Goal: Task Accomplishment & Management: Use online tool/utility

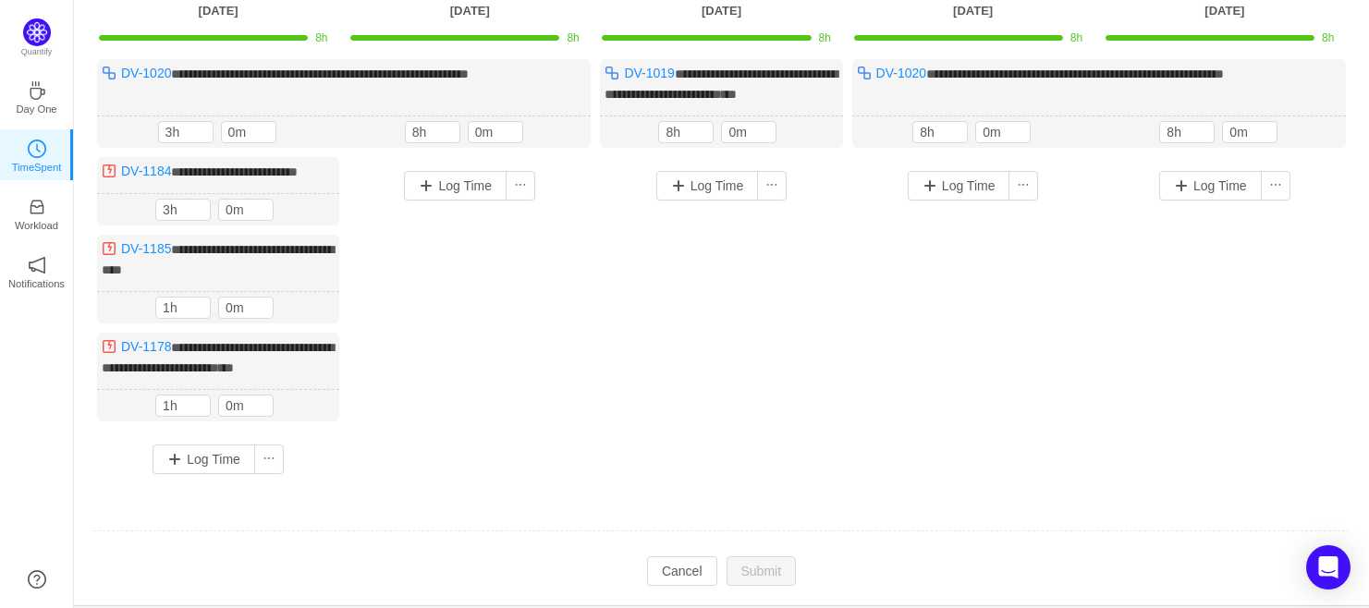
scroll to position [153, 0]
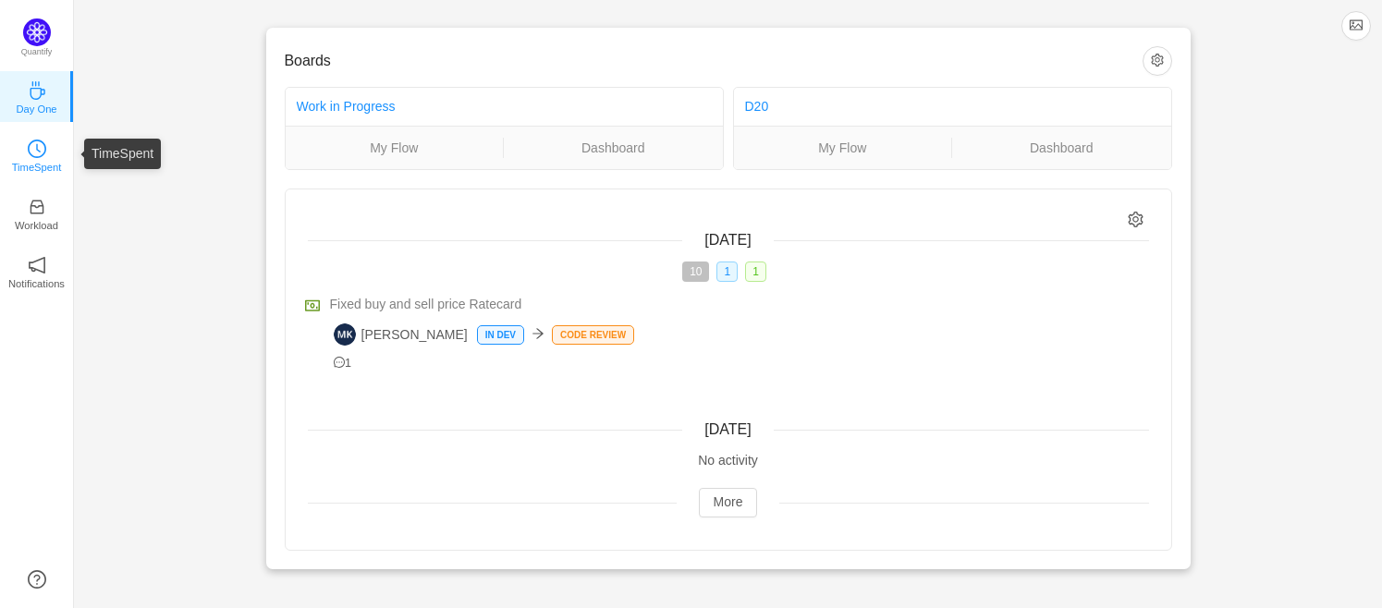
click at [35, 156] on icon "icon: clock-circle" at bounding box center [37, 149] width 18 height 18
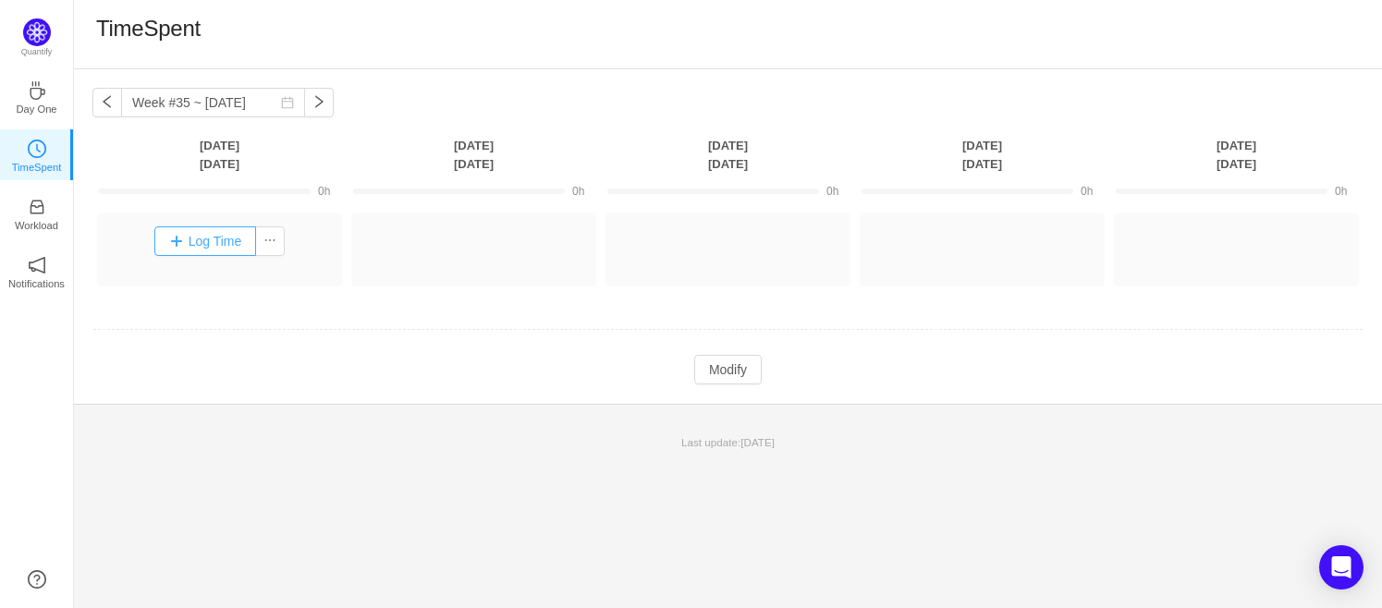
click at [208, 238] on button "Log Time" at bounding box center [205, 242] width 103 height 30
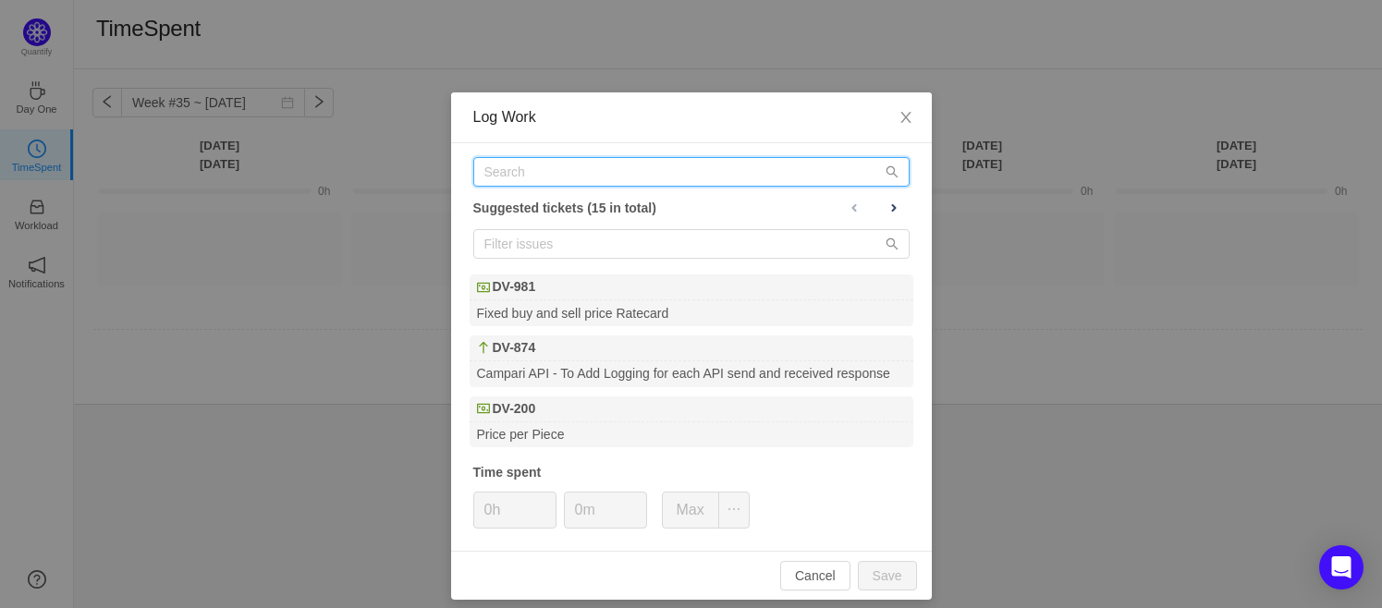
click at [498, 175] on input "text" at bounding box center [691, 172] width 436 height 30
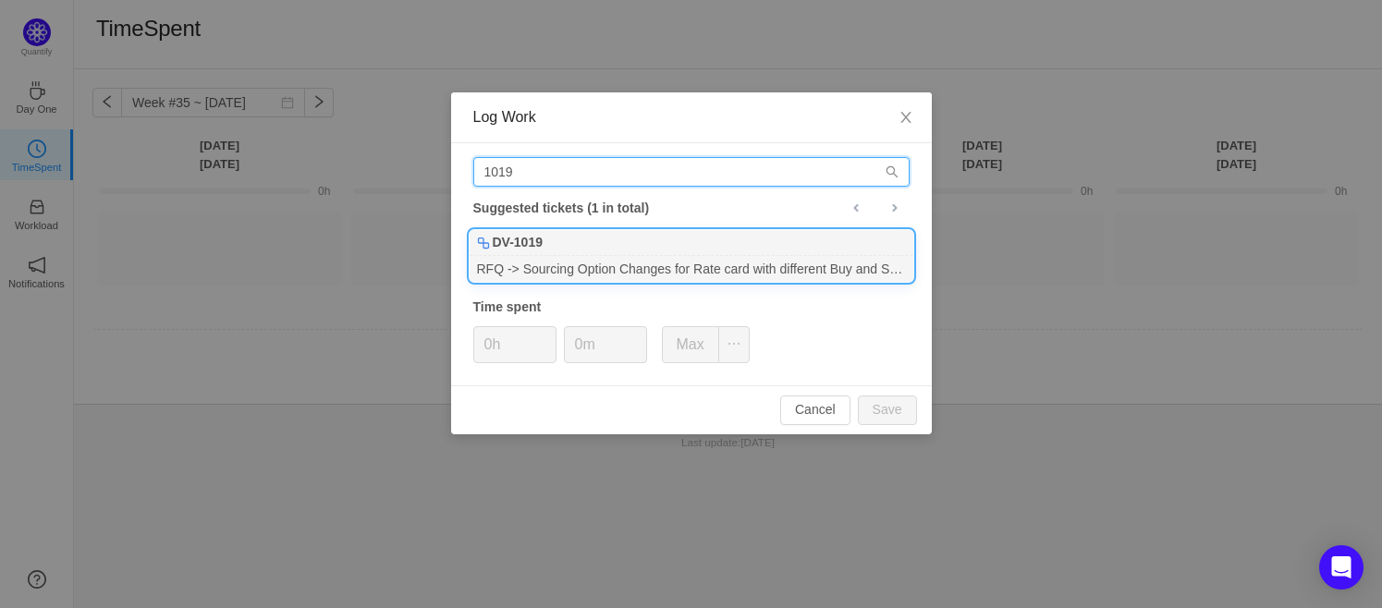
type input "1019"
click at [525, 251] on b "DV-1019" at bounding box center [518, 242] width 50 height 19
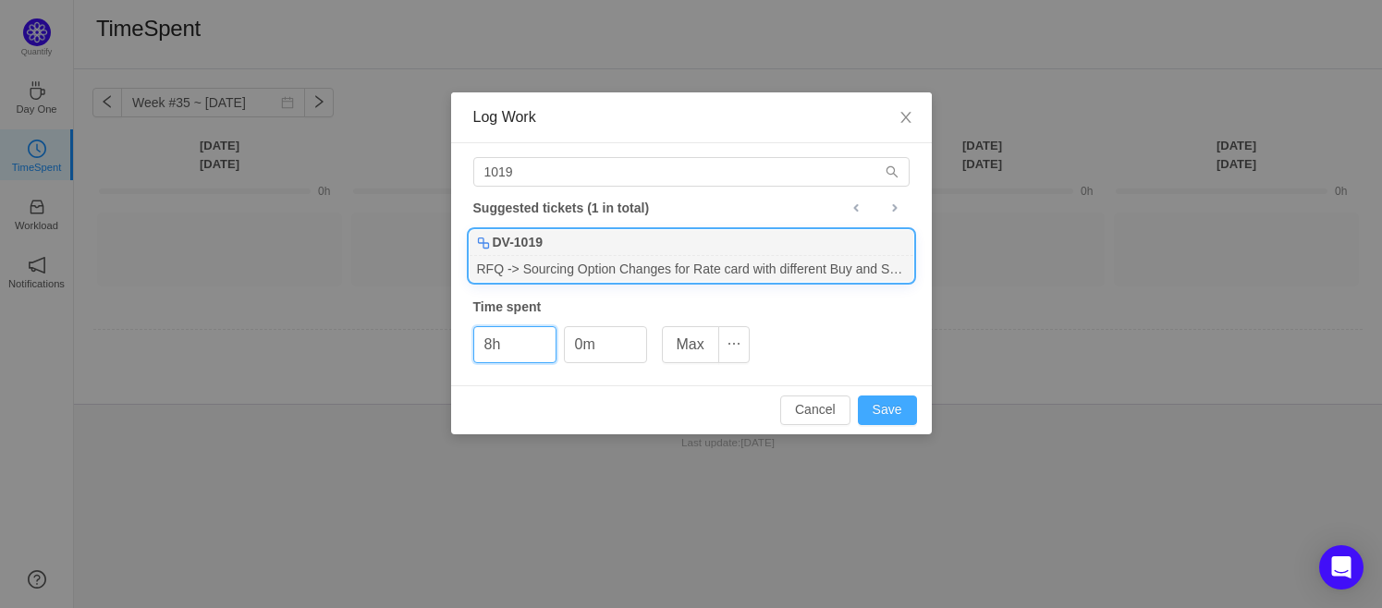
click at [890, 414] on button "Save" at bounding box center [887, 411] width 59 height 30
type input "0h"
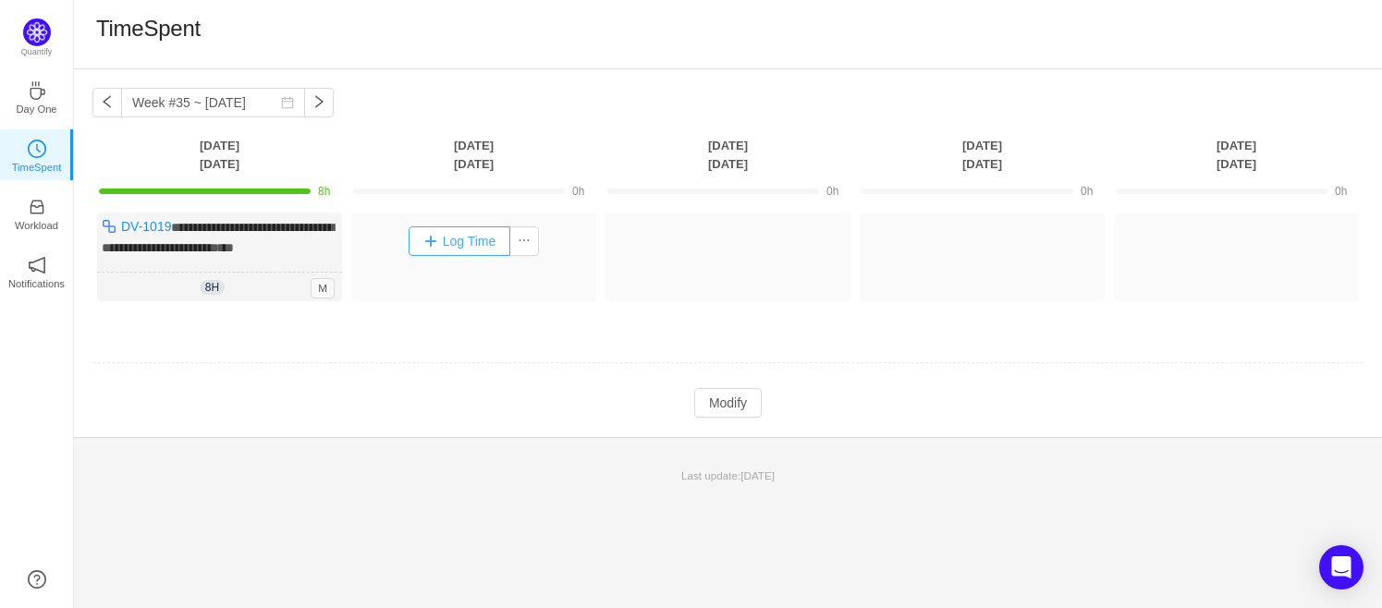
click at [459, 237] on button "Log Time" at bounding box center [460, 242] width 103 height 30
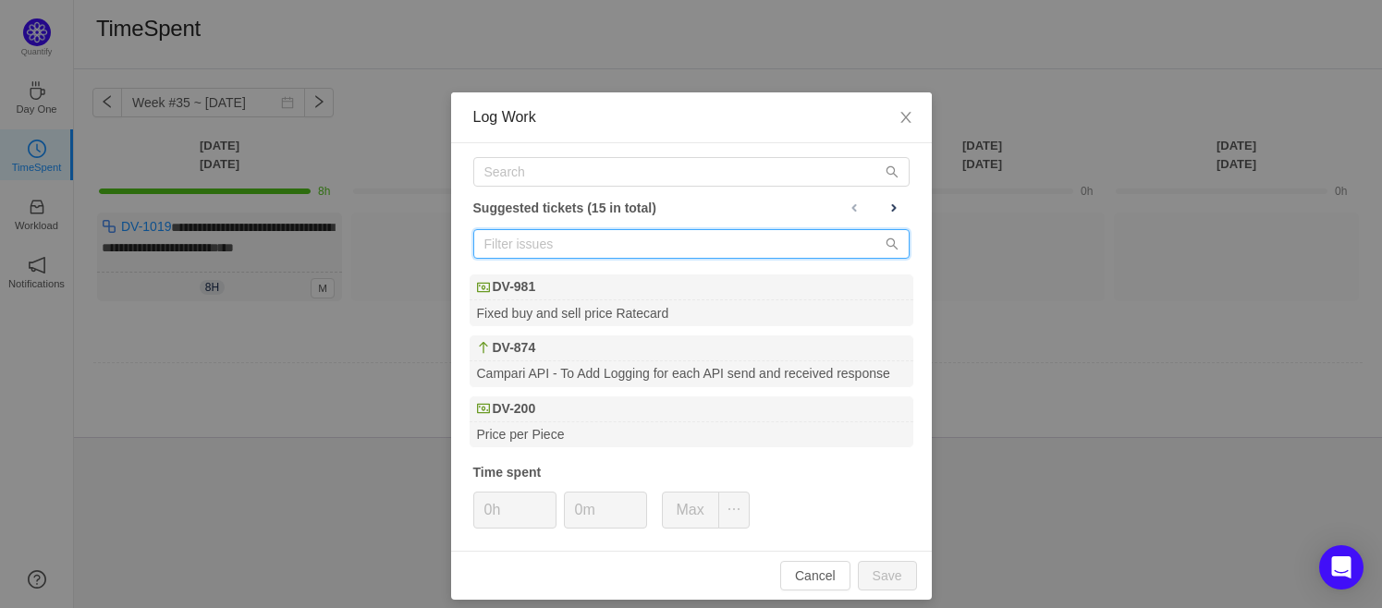
click at [497, 239] on input "text" at bounding box center [691, 244] width 436 height 30
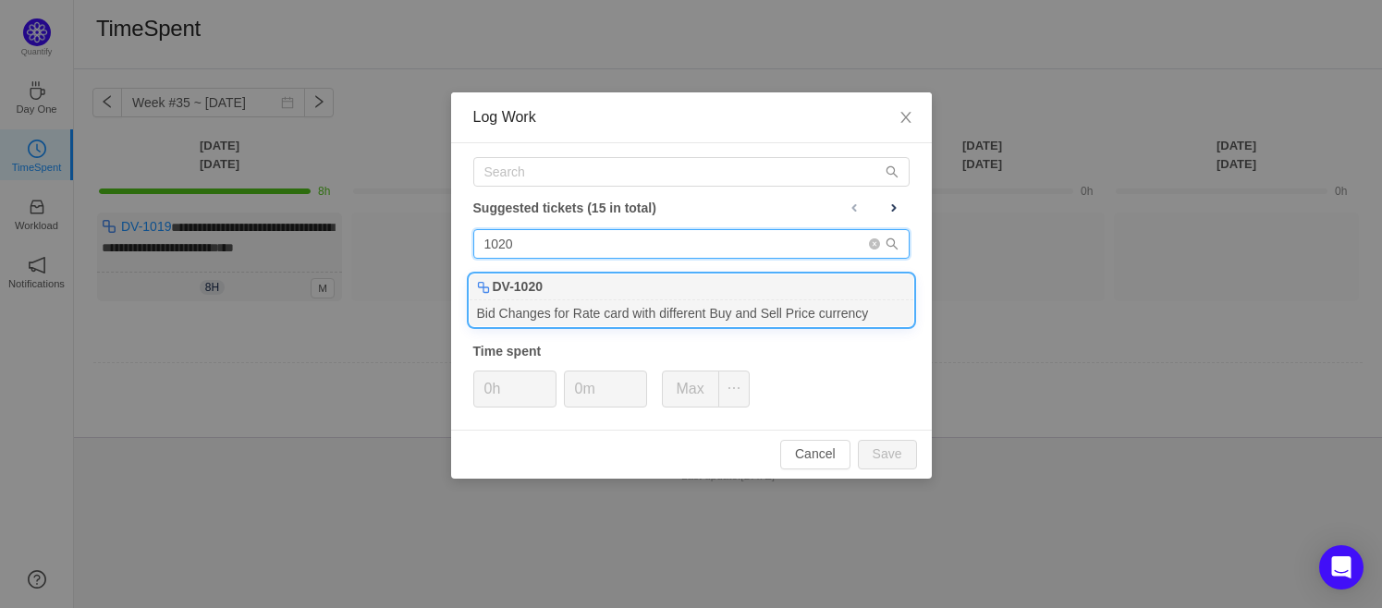
type input "1020"
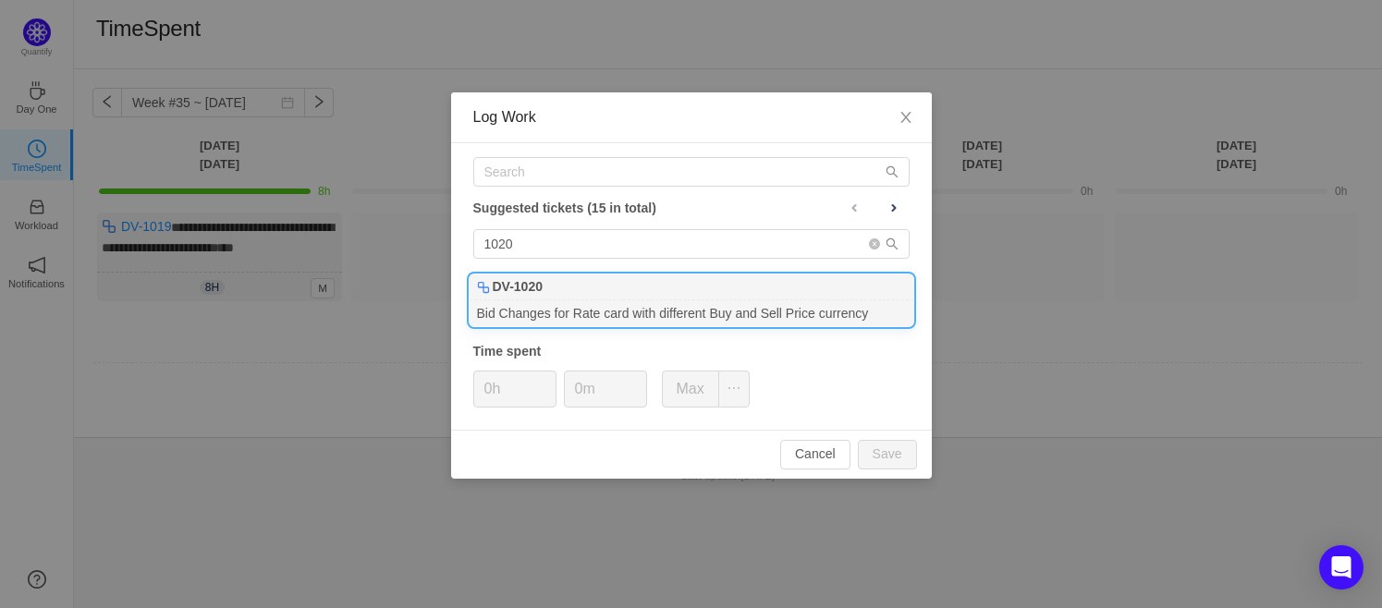
click at [570, 300] on div "Bid Changes for Rate card with different Buy and Sell Price currency" at bounding box center [692, 312] width 444 height 25
type input "8h"
click at [917, 458] on div "Cancel Save" at bounding box center [691, 454] width 481 height 49
click at [899, 460] on button "Save" at bounding box center [887, 455] width 59 height 30
type input "0h"
